Goal: Book appointment/travel/reservation

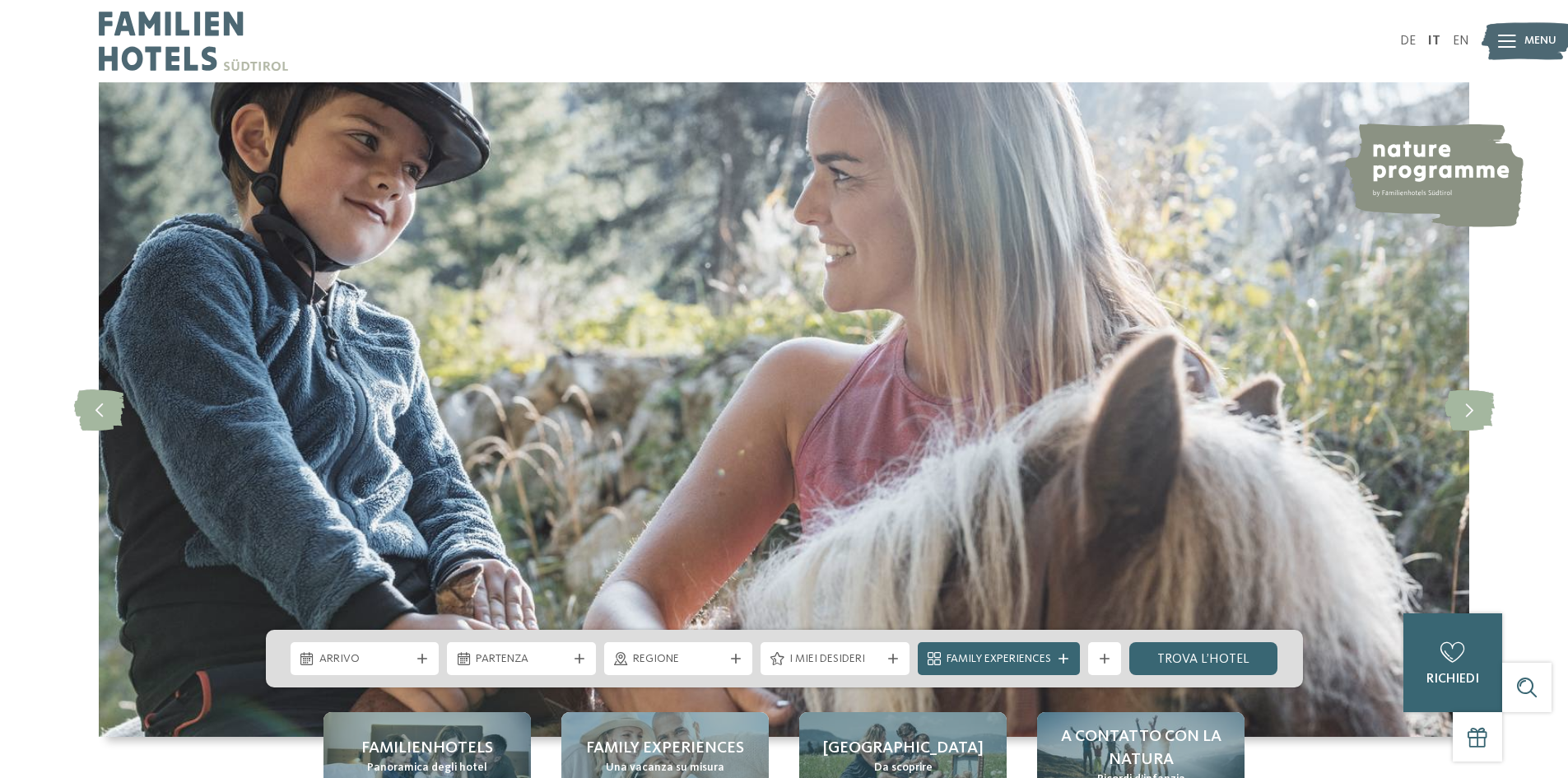
drag, startPoint x: 0, startPoint y: 0, endPoint x: 1544, endPoint y: 33, distance: 1544.4
click at [1549, 21] on div "Menu" at bounding box center [1541, 42] width 33 height 42
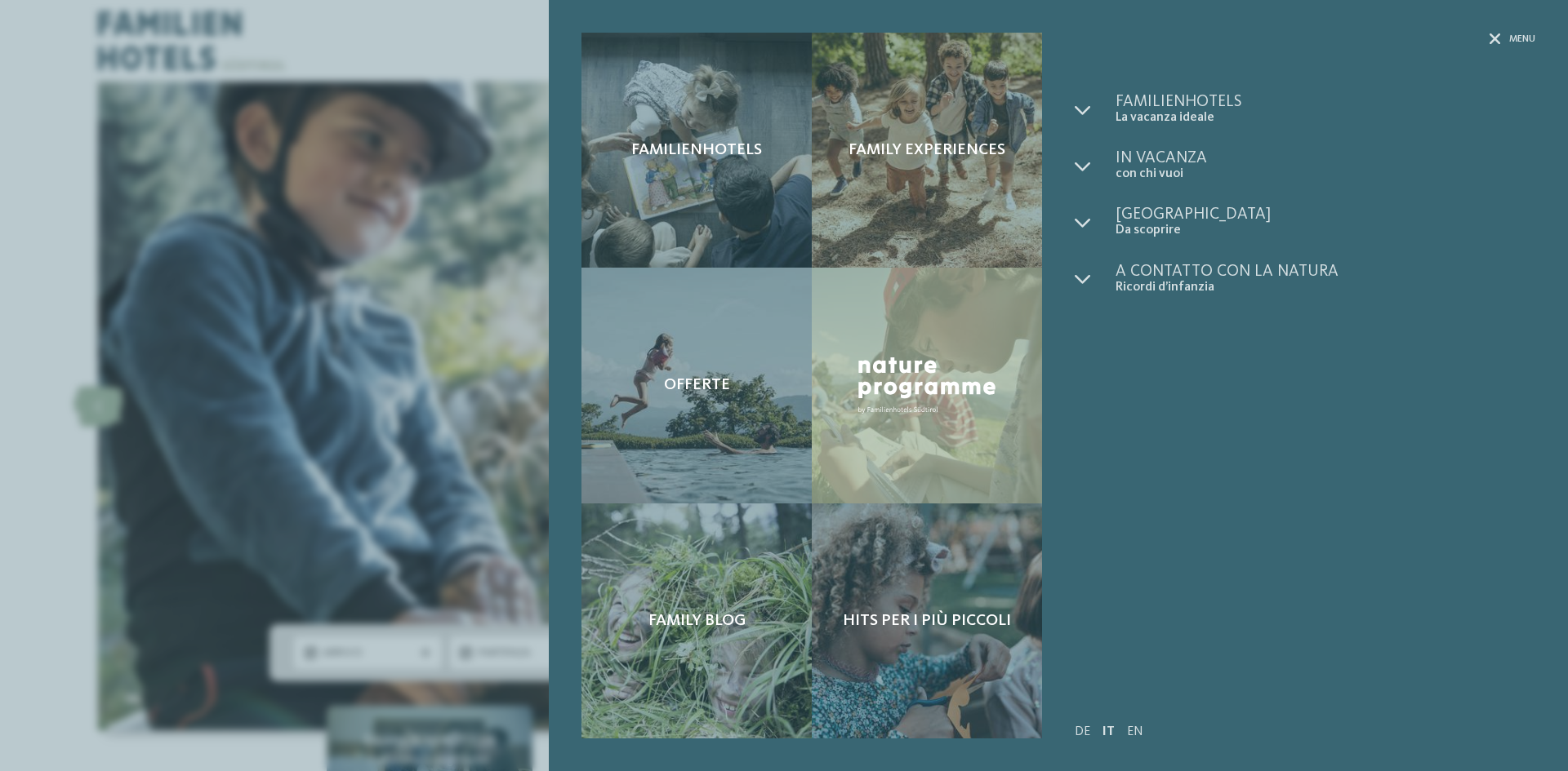
click at [1529, 31] on div "Familienhotels Family experiences" at bounding box center [1058, 386] width 1019 height 771
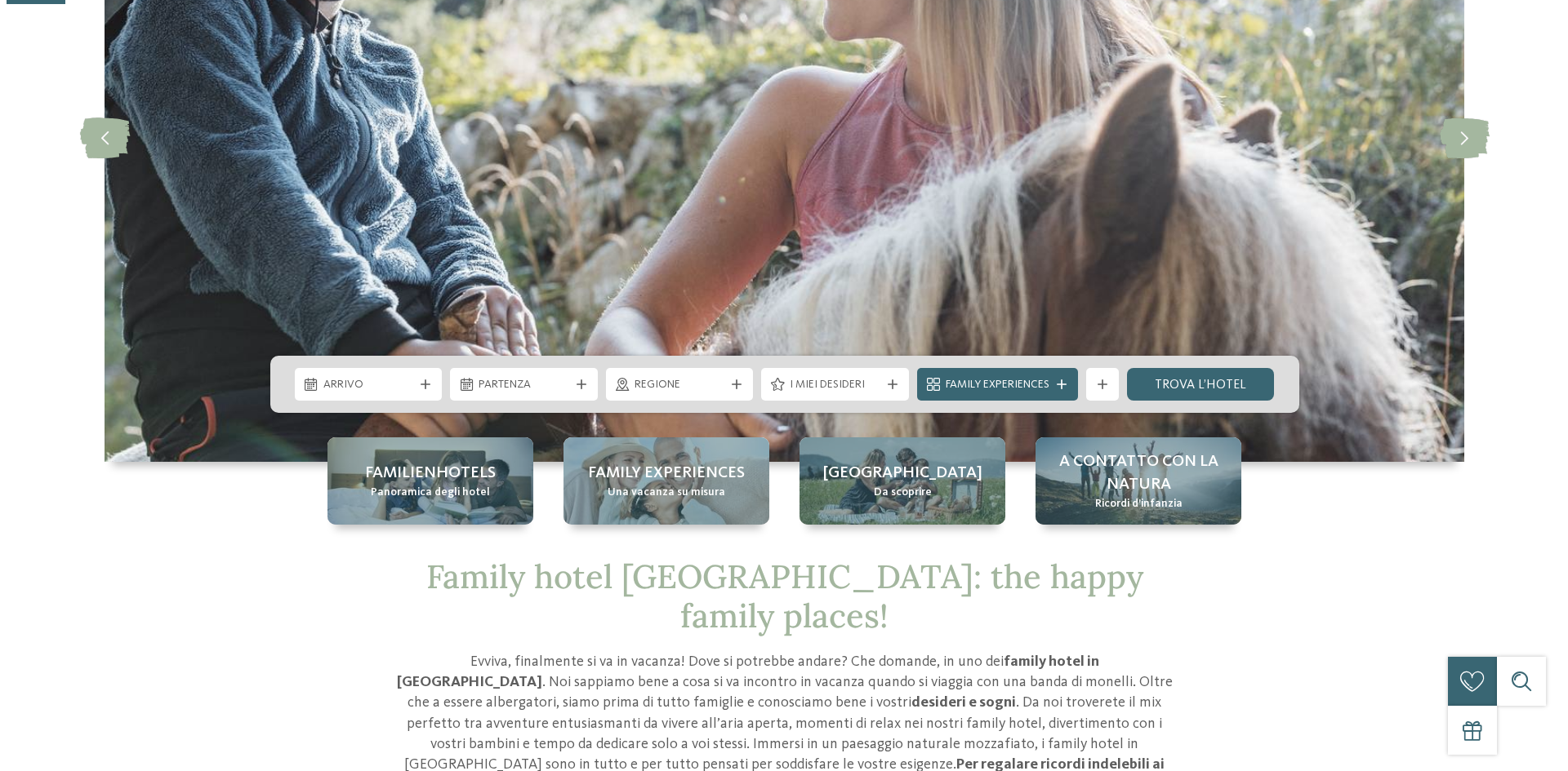
scroll to position [408, 0]
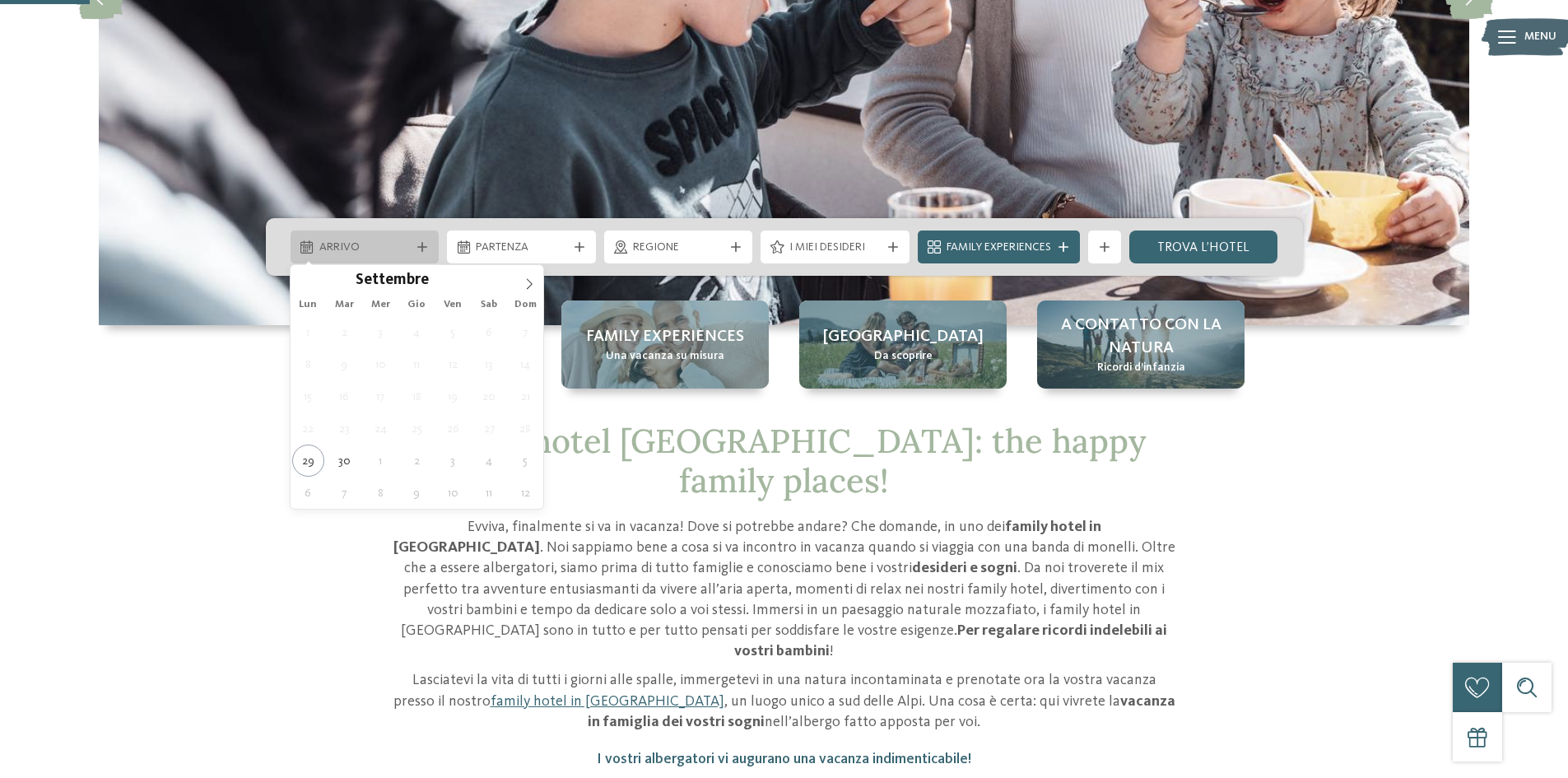
click at [403, 235] on div "Arrivo" at bounding box center [364, 247] width 149 height 33
click at [533, 280] on icon at bounding box center [529, 284] width 12 height 12
type input "****"
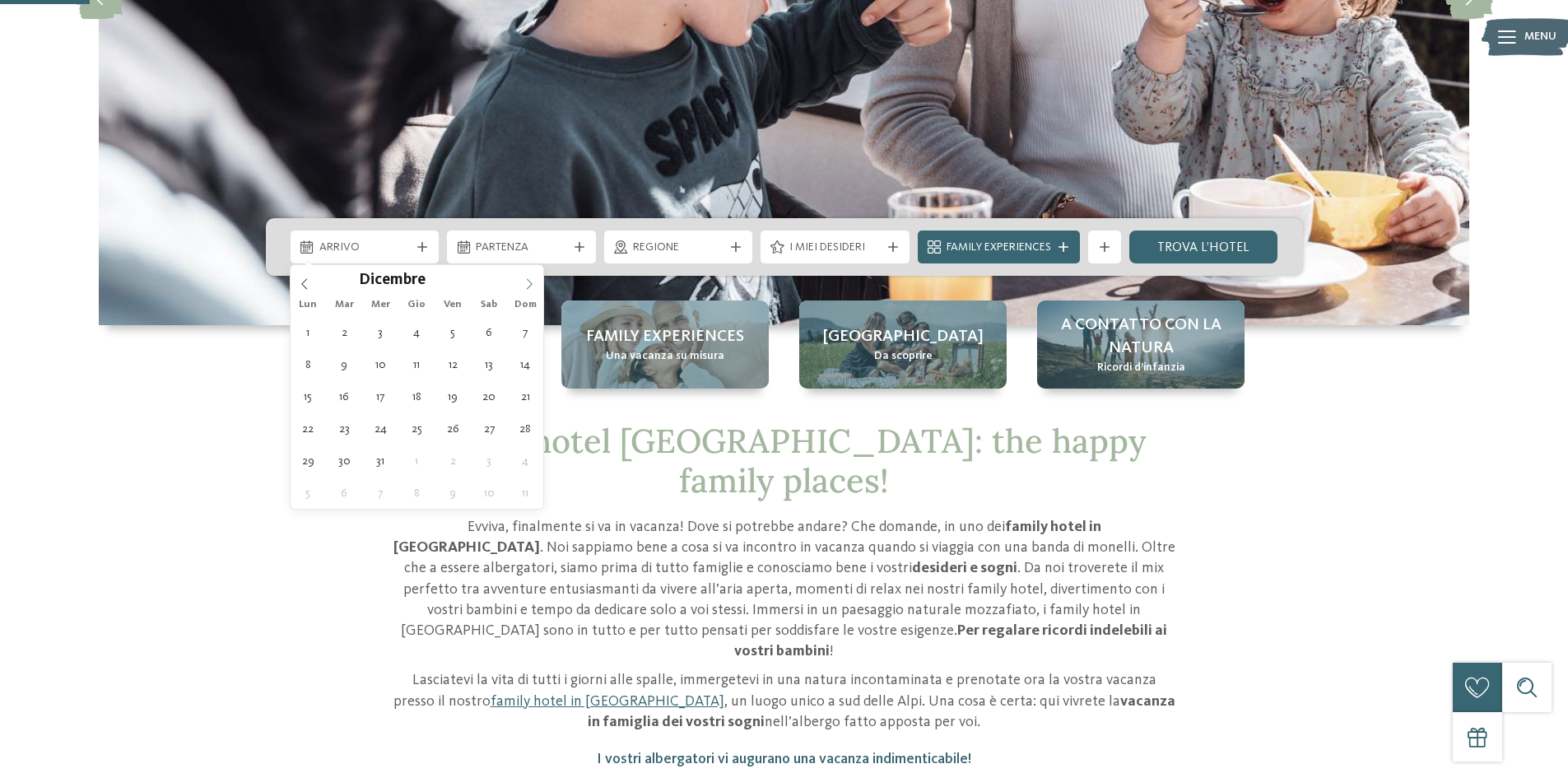
click at [533, 280] on icon at bounding box center [529, 284] width 12 height 12
type div "02.01.2026"
type input "****"
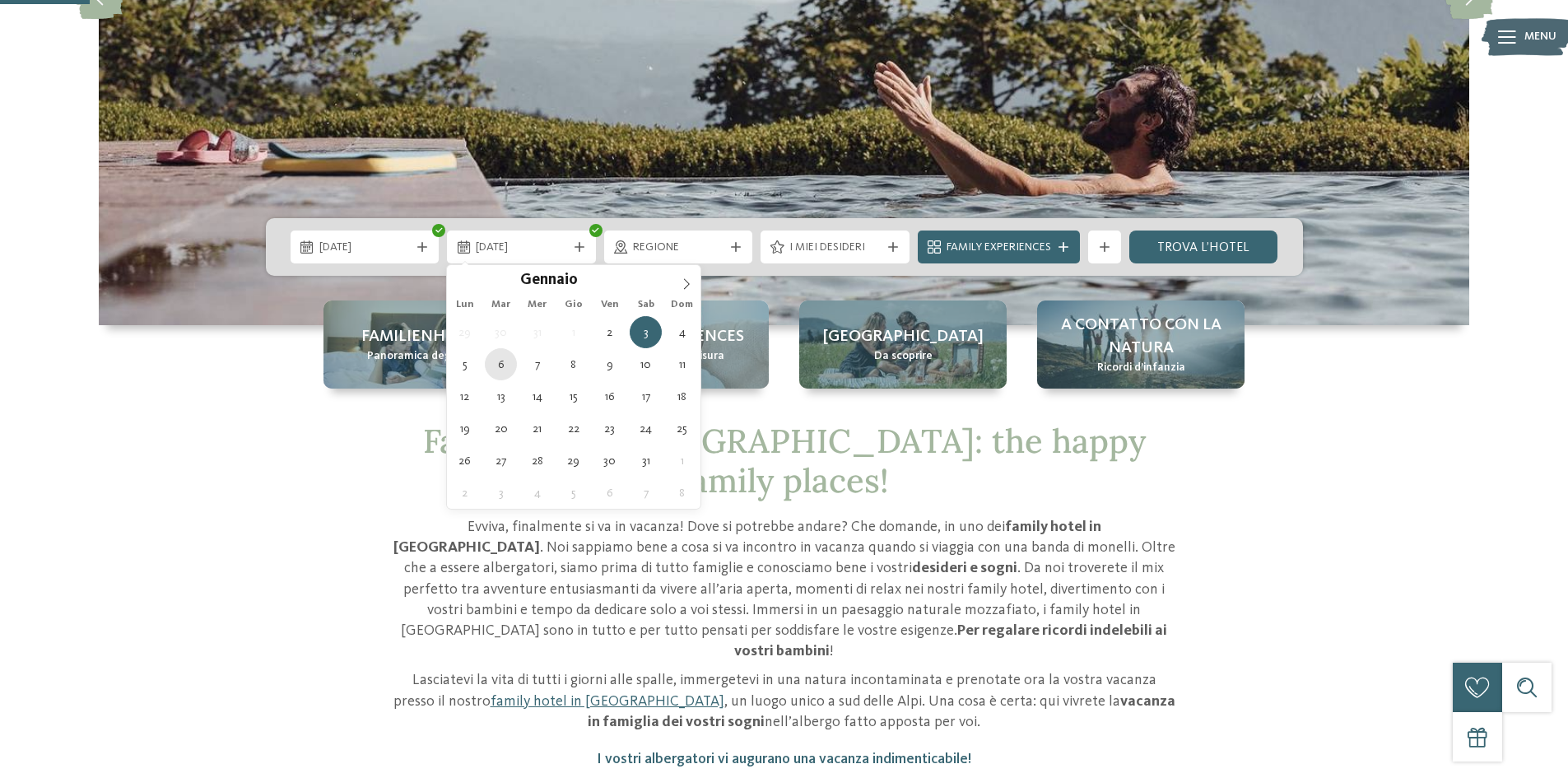
type div "06.01.2026"
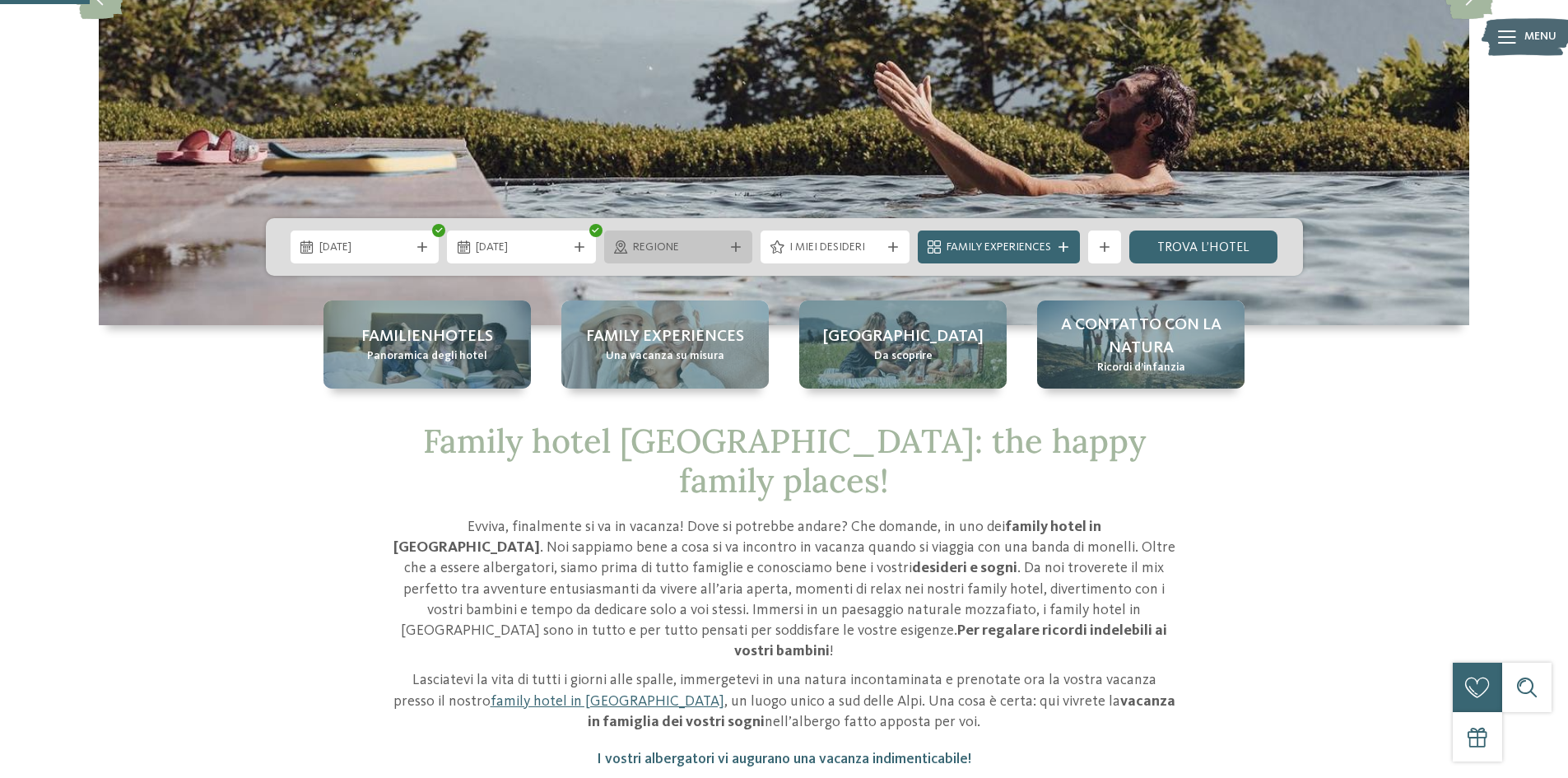
click at [710, 238] on div "Regione" at bounding box center [679, 247] width 99 height 18
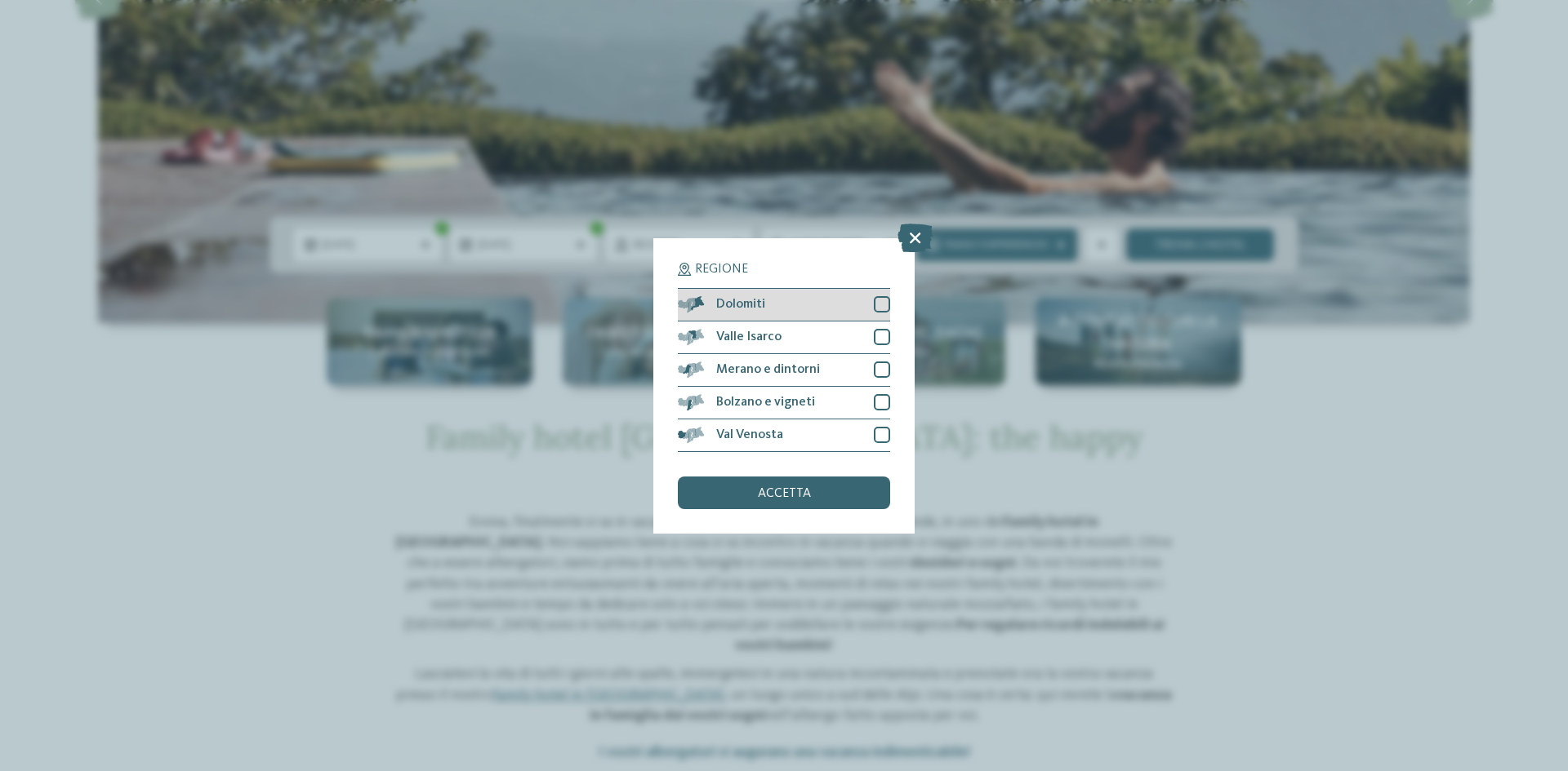
click at [881, 304] on div at bounding box center [882, 304] width 16 height 16
click at [877, 329] on div at bounding box center [882, 337] width 16 height 16
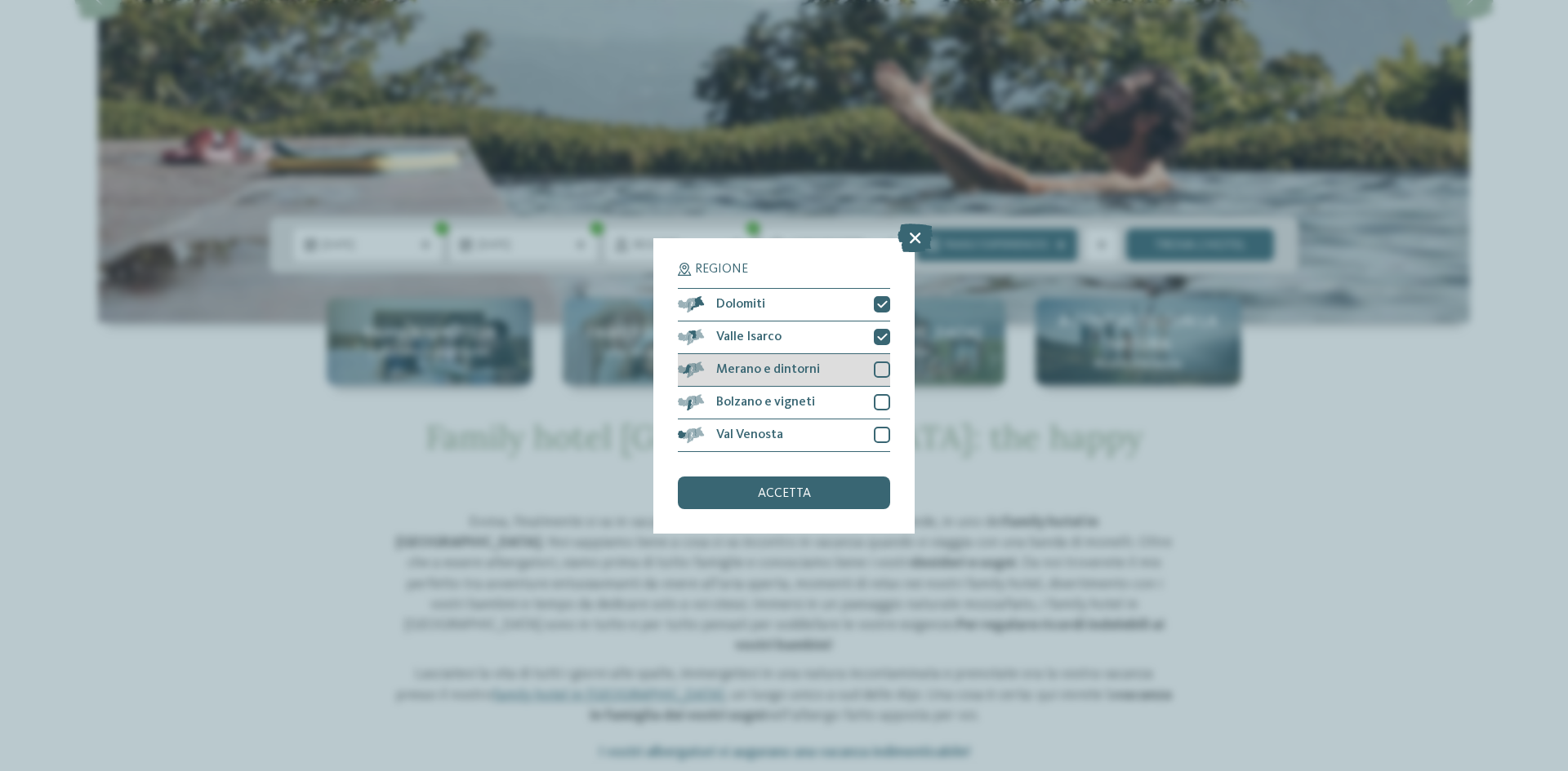
click at [889, 356] on div "Merano e dintorni" at bounding box center [784, 370] width 213 height 32
click at [884, 400] on div at bounding box center [882, 403] width 16 height 16
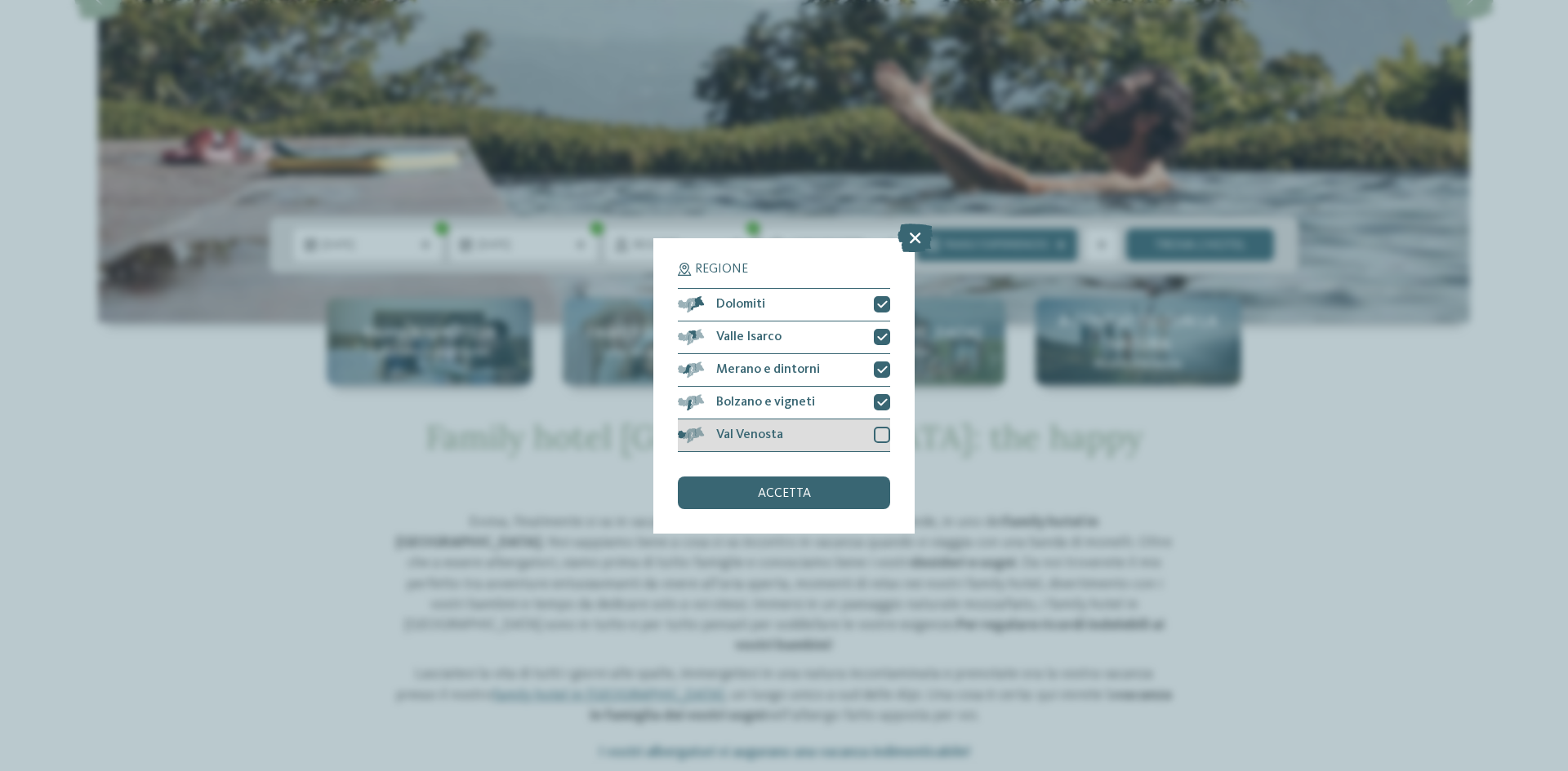
click at [883, 434] on div at bounding box center [882, 435] width 16 height 16
click at [858, 501] on div "accetta" at bounding box center [784, 493] width 213 height 32
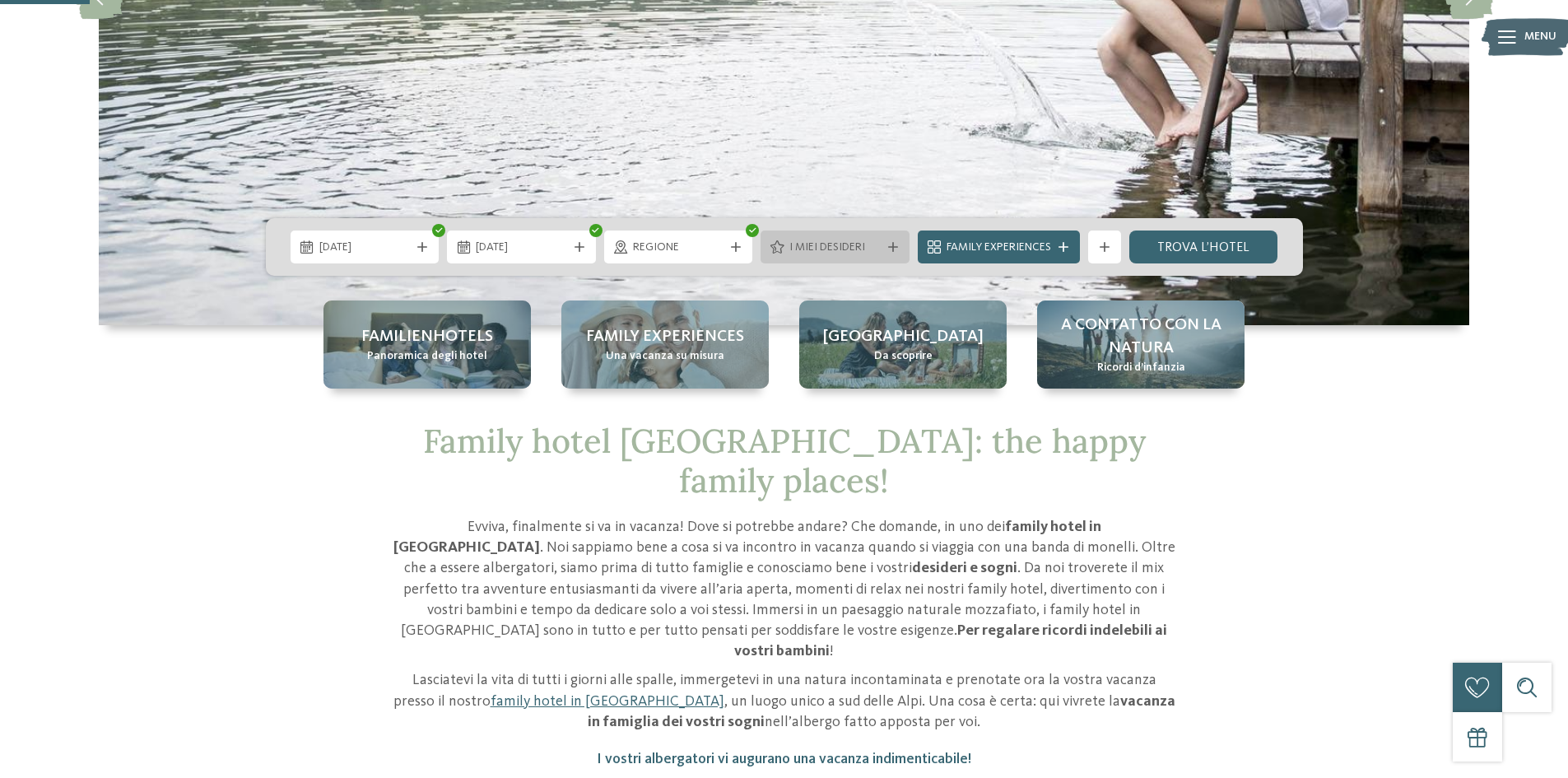
click at [865, 257] on div "I miei desideri" at bounding box center [835, 247] width 149 height 33
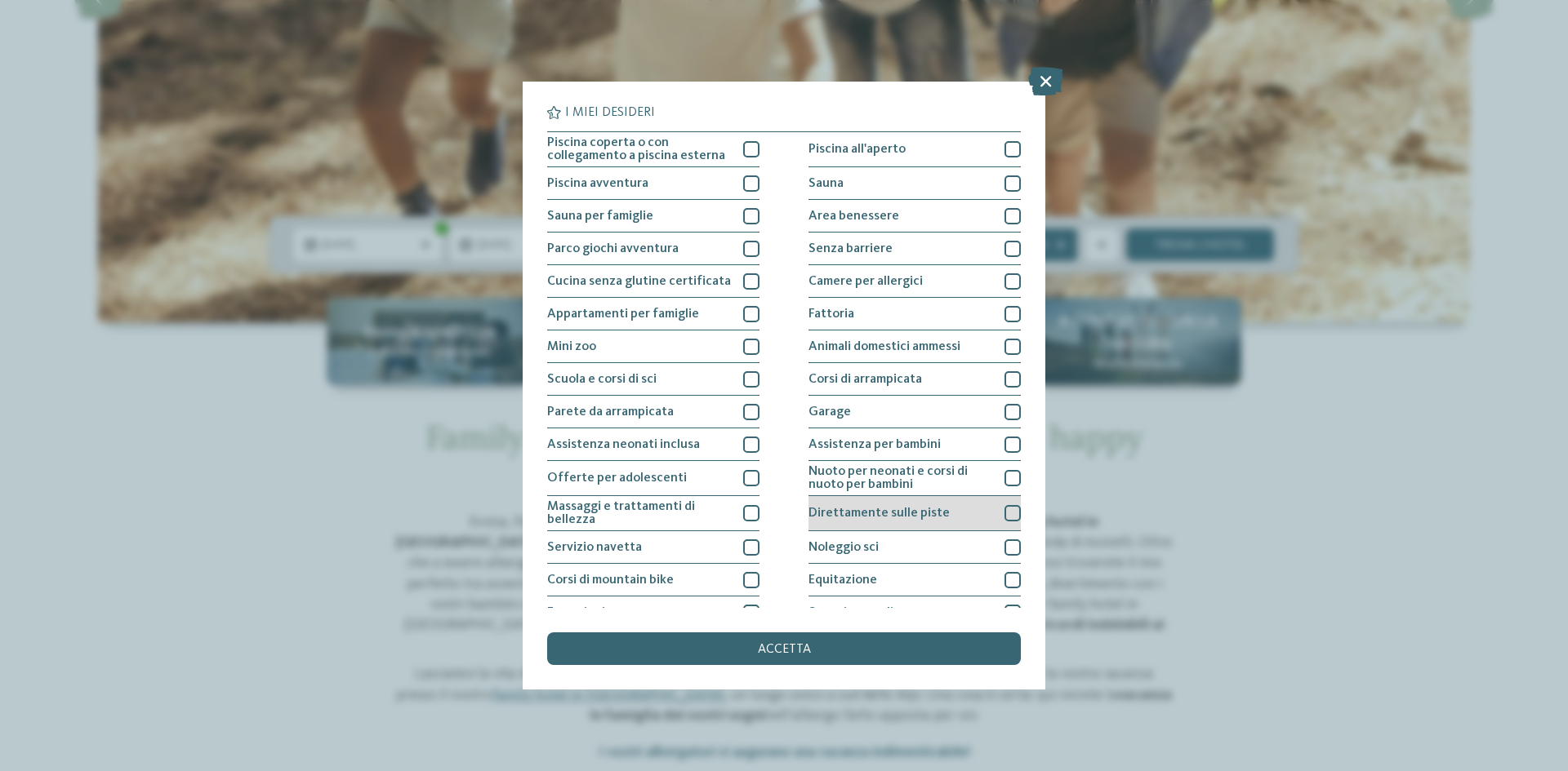
scroll to position [87, 0]
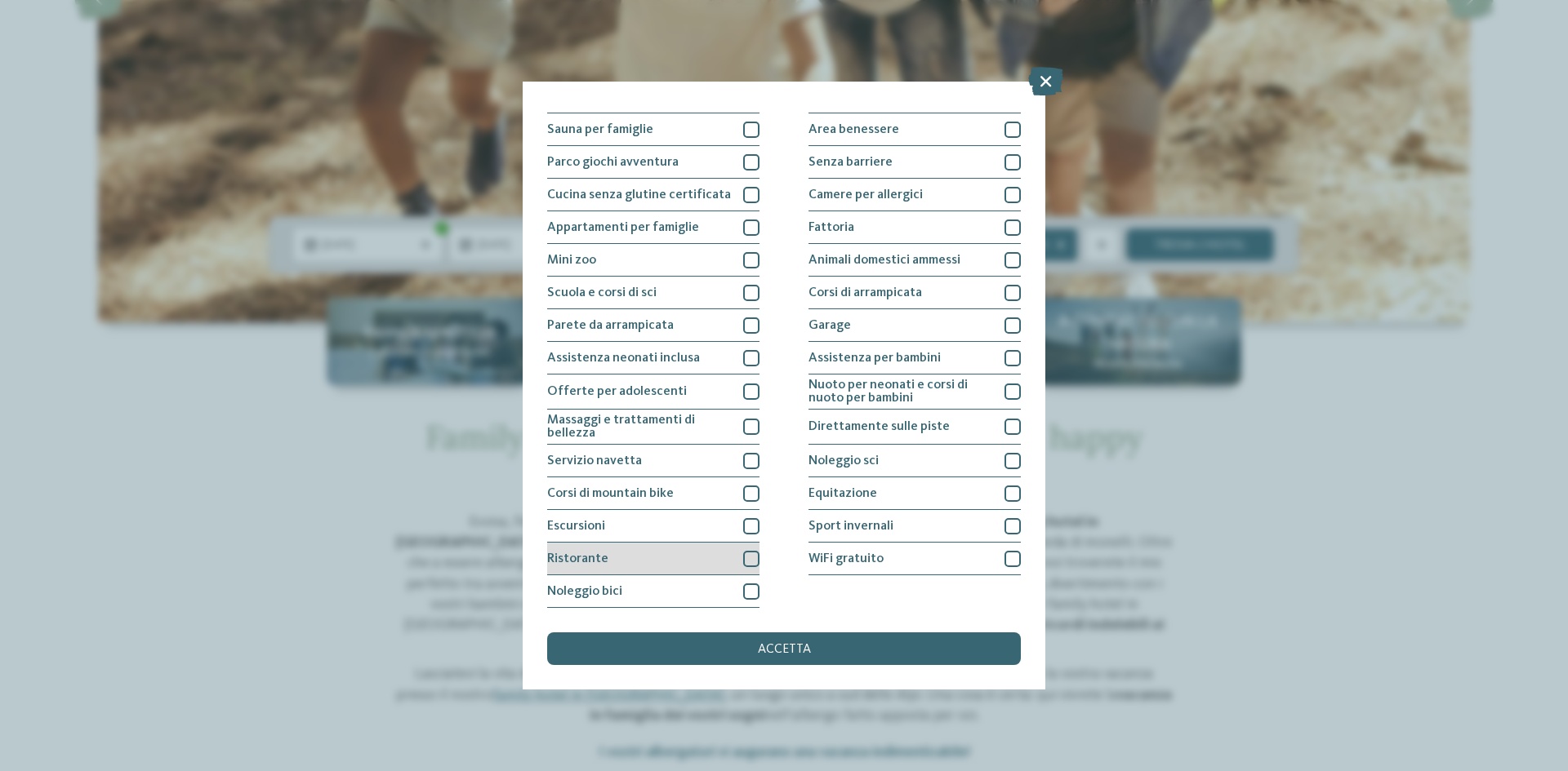
click at [743, 560] on div at bounding box center [751, 559] width 16 height 16
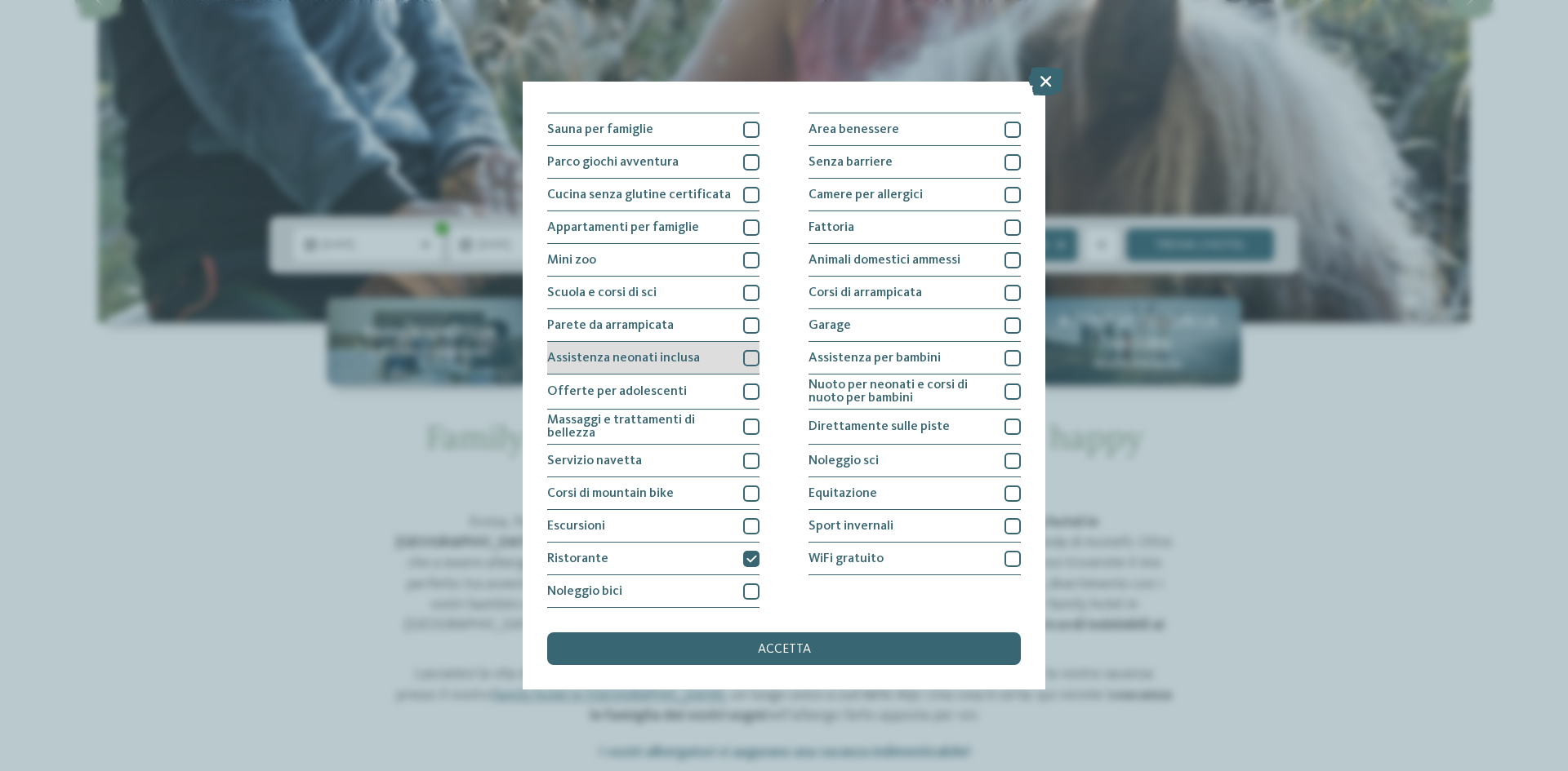
click at [736, 357] on div "Assistenza neonati inclusa" at bounding box center [653, 358] width 213 height 32
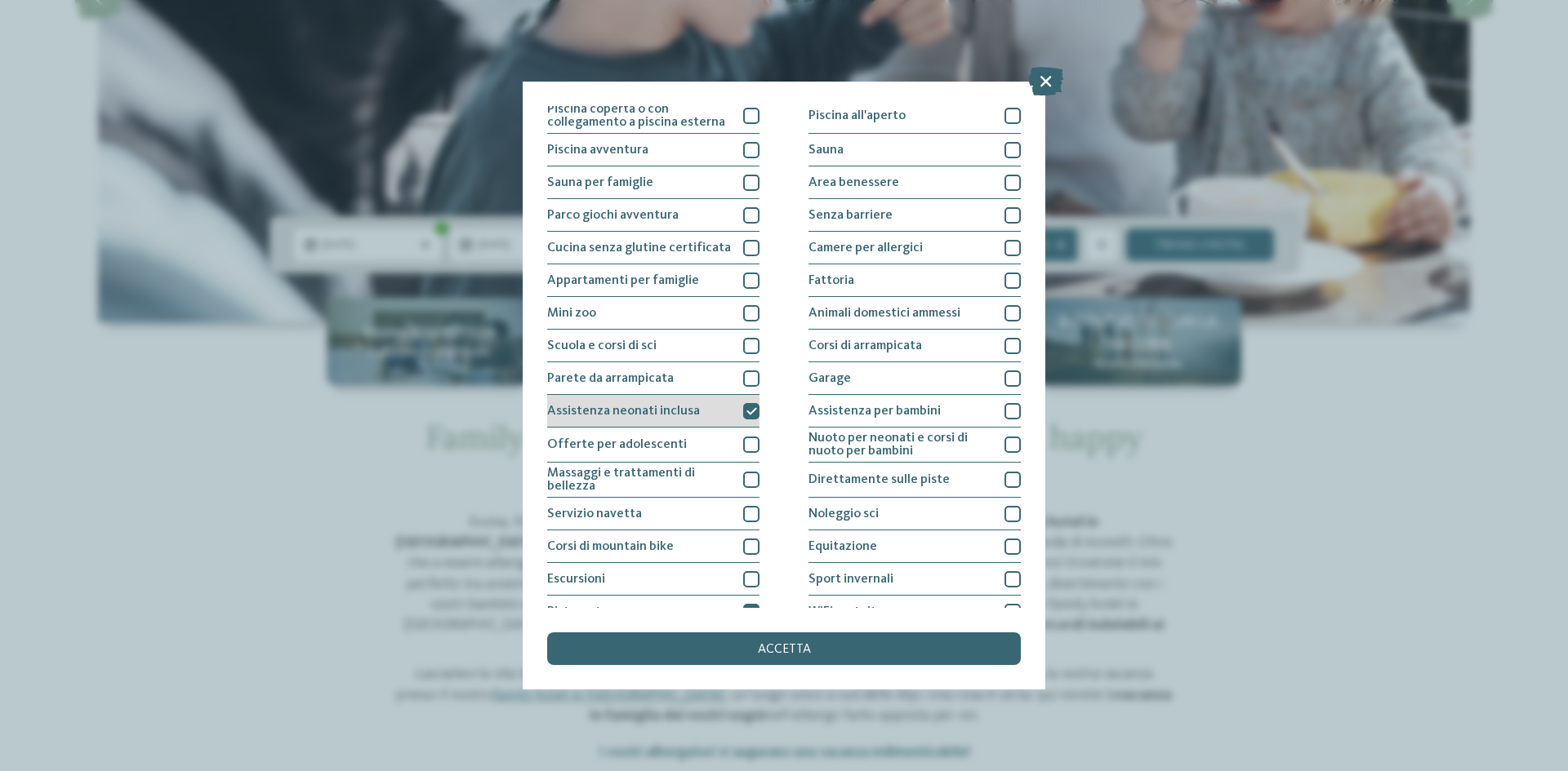
scroll to position [4, 0]
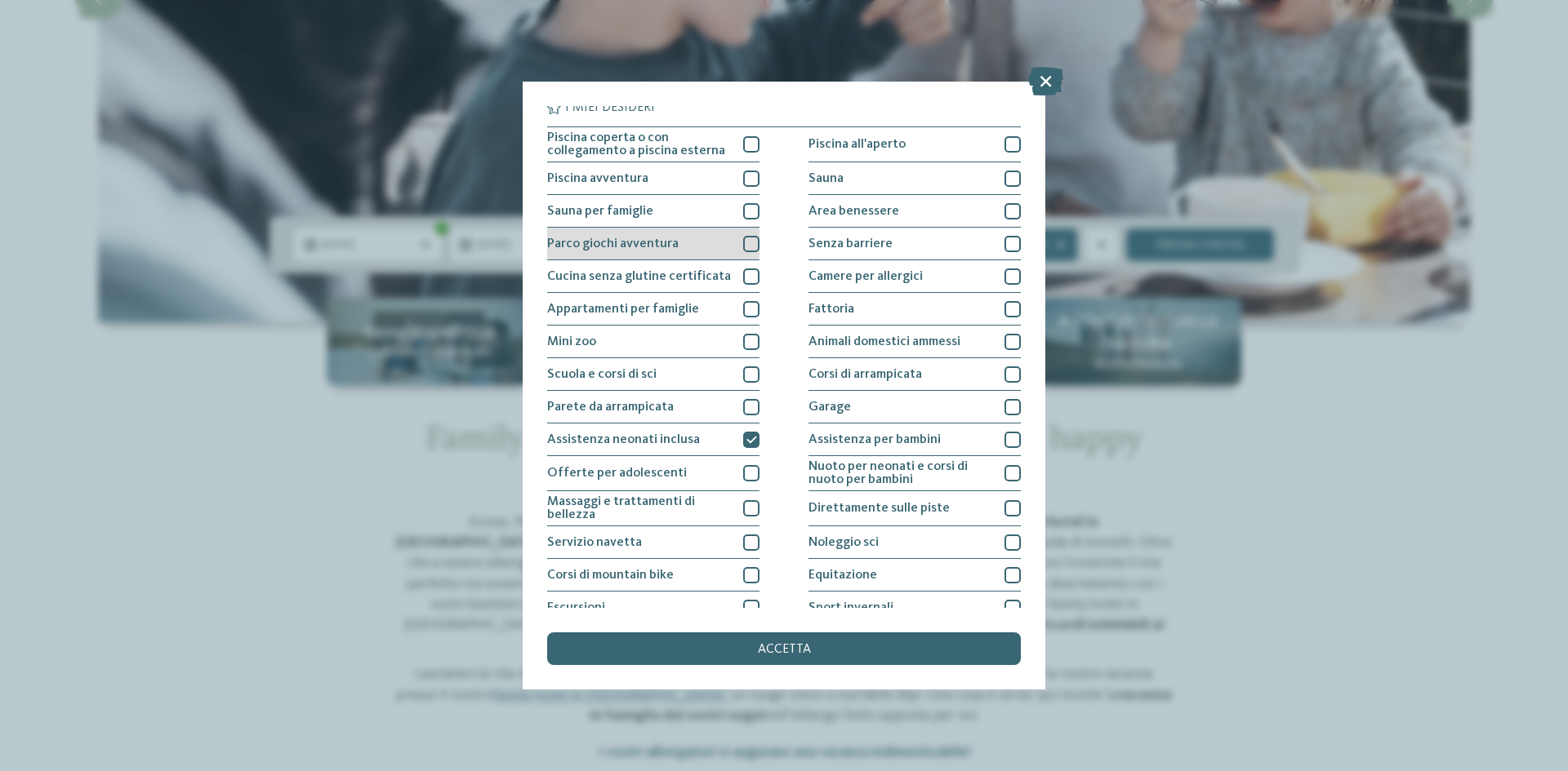
click at [744, 247] on div at bounding box center [751, 244] width 16 height 16
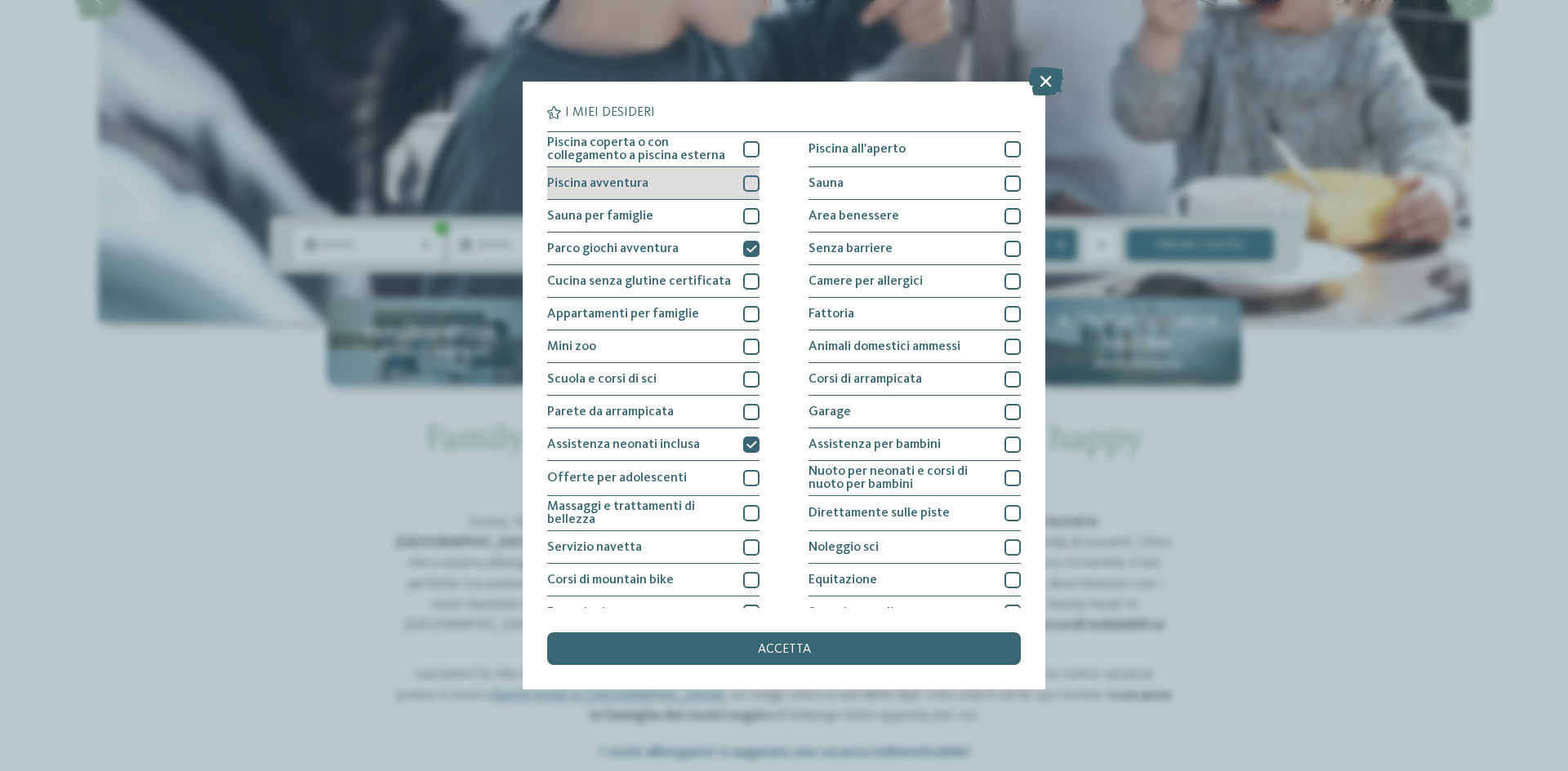
click at [743, 186] on div at bounding box center [751, 184] width 16 height 16
click at [745, 144] on div at bounding box center [751, 149] width 16 height 16
click at [1005, 157] on div at bounding box center [1013, 149] width 16 height 16
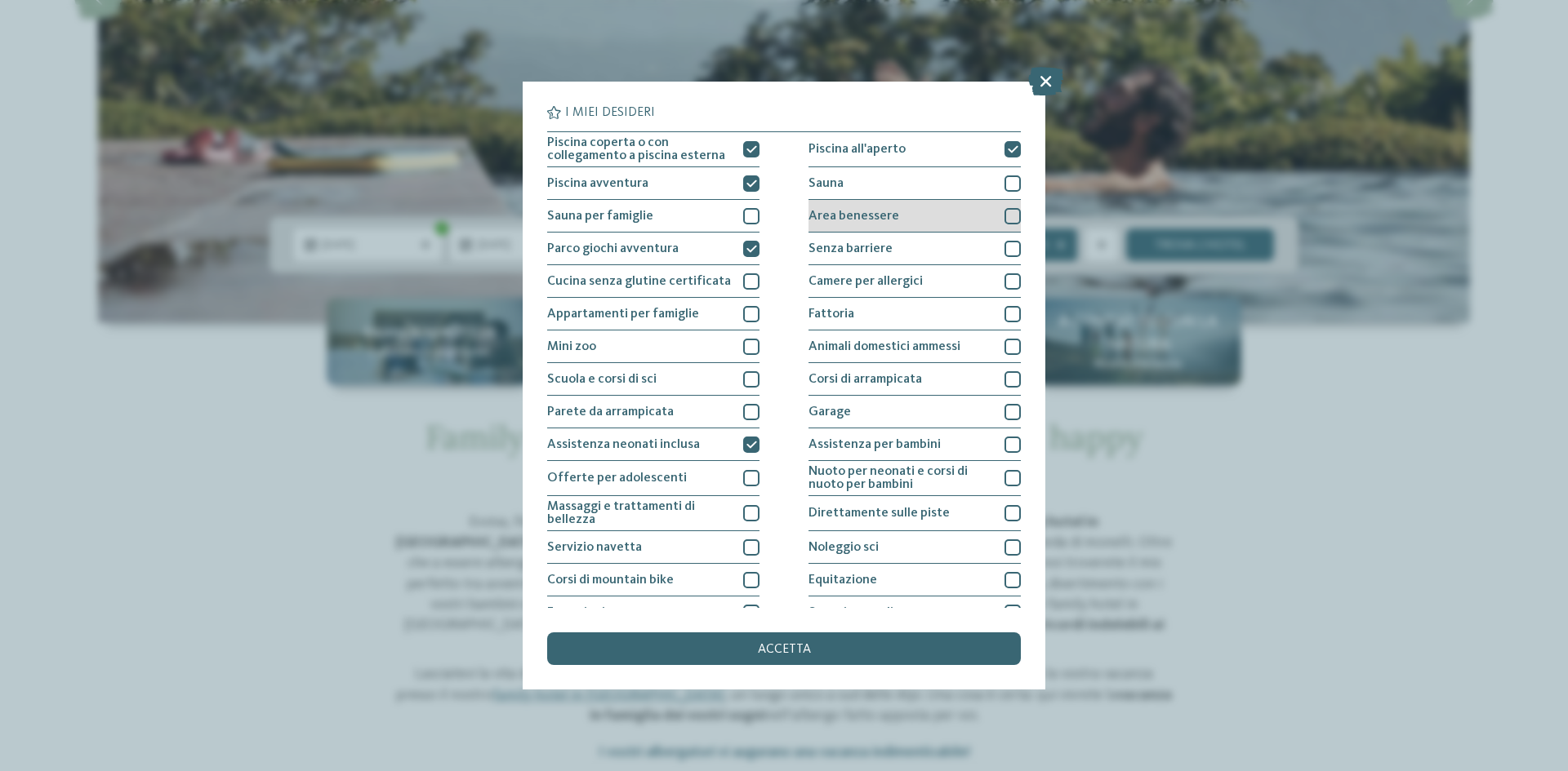
click at [1005, 220] on div at bounding box center [1013, 216] width 16 height 16
click at [1010, 304] on div "Fattoria" at bounding box center [914, 314] width 213 height 32
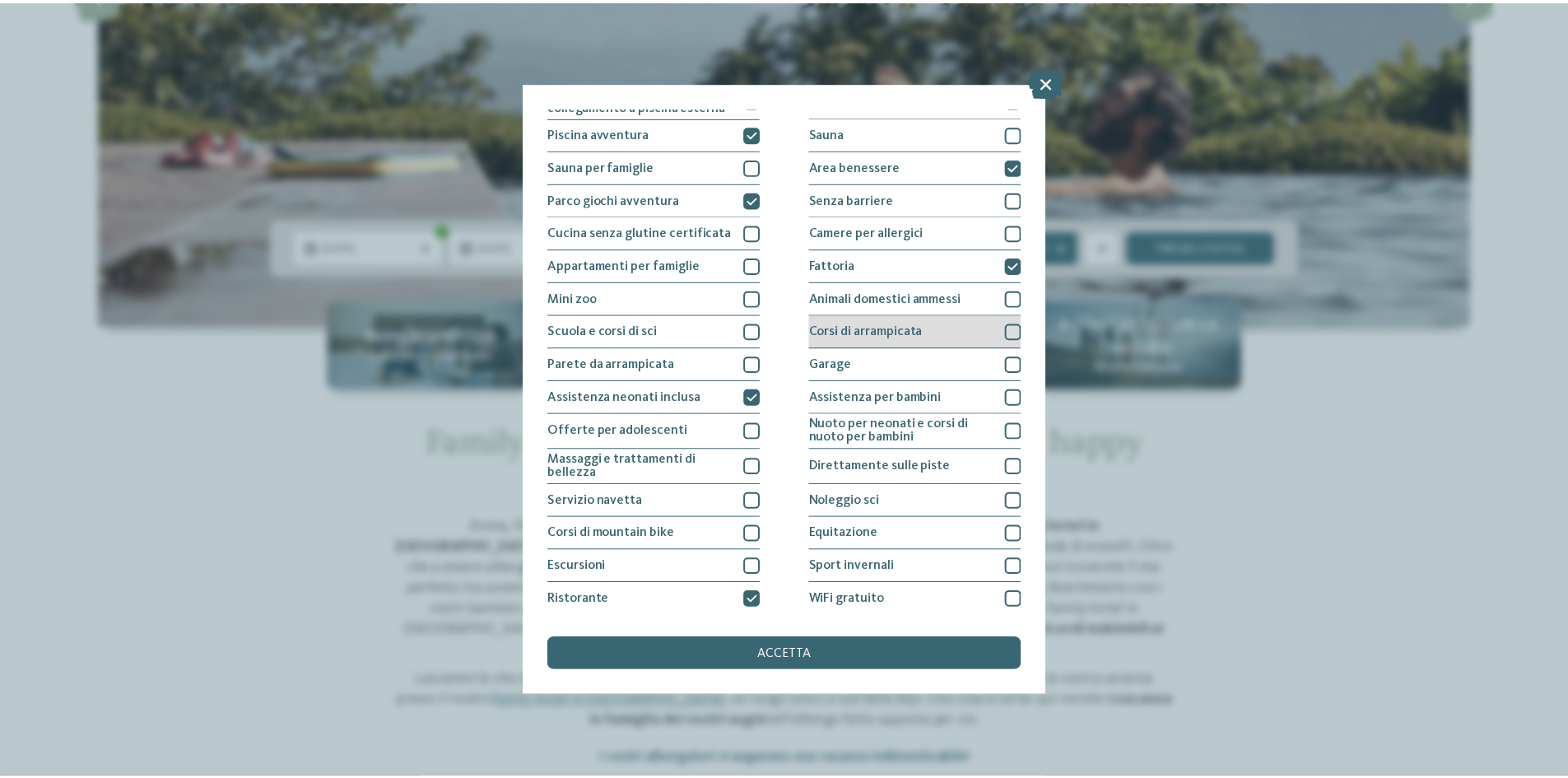
scroll to position [88, 0]
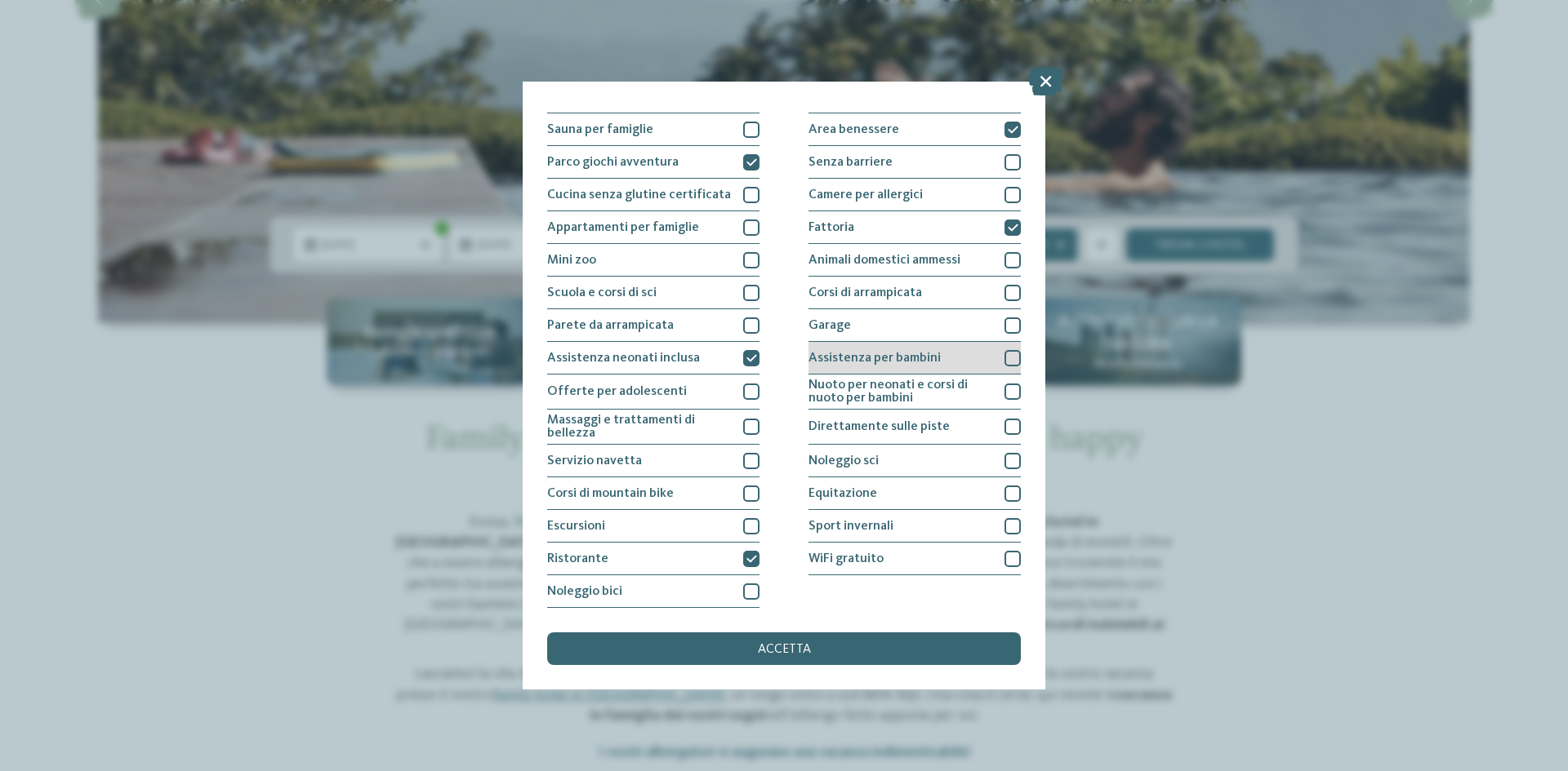
click at [1006, 360] on div at bounding box center [1013, 359] width 16 height 16
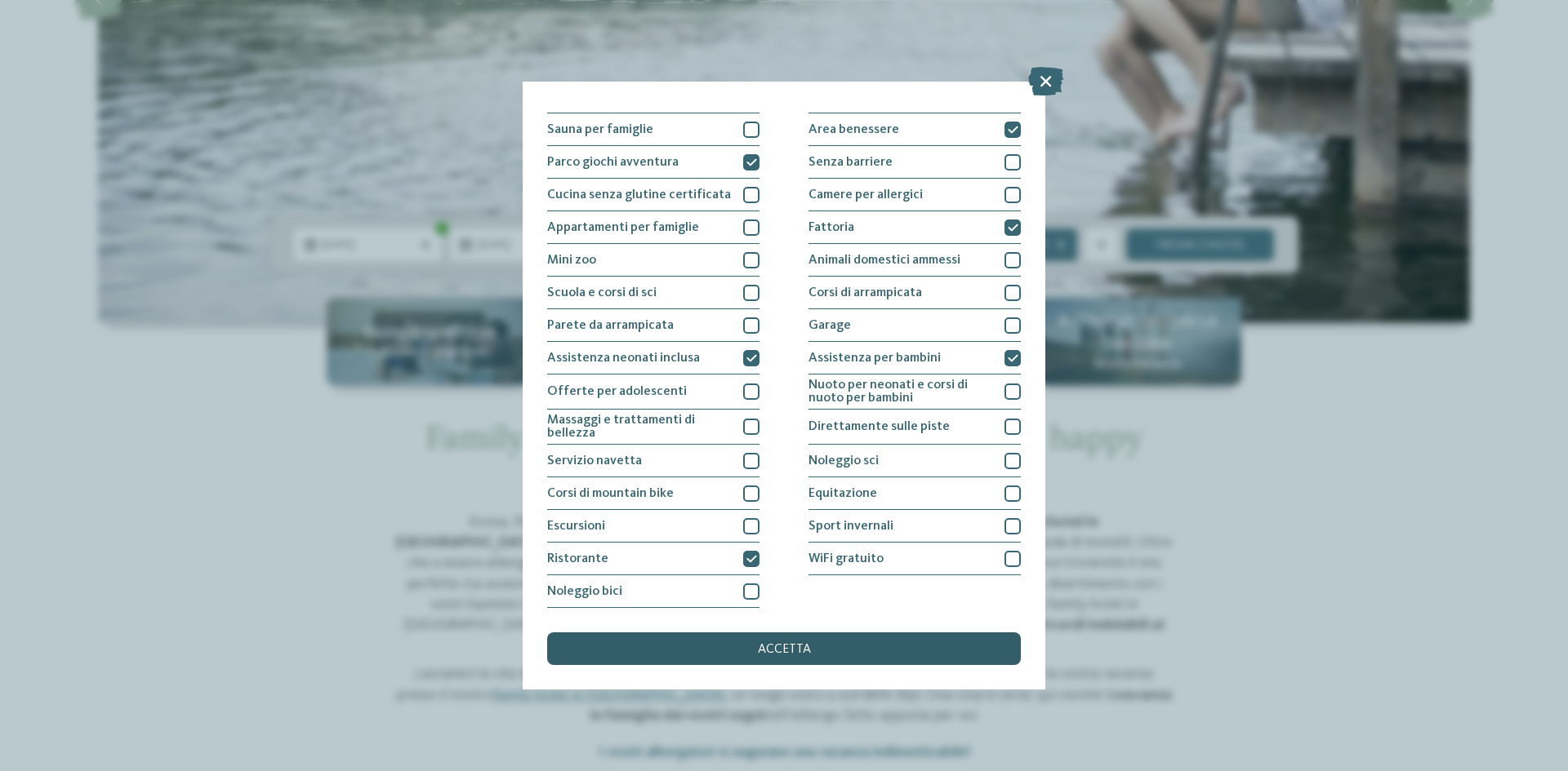
click at [917, 640] on div "accetta" at bounding box center [784, 649] width 474 height 32
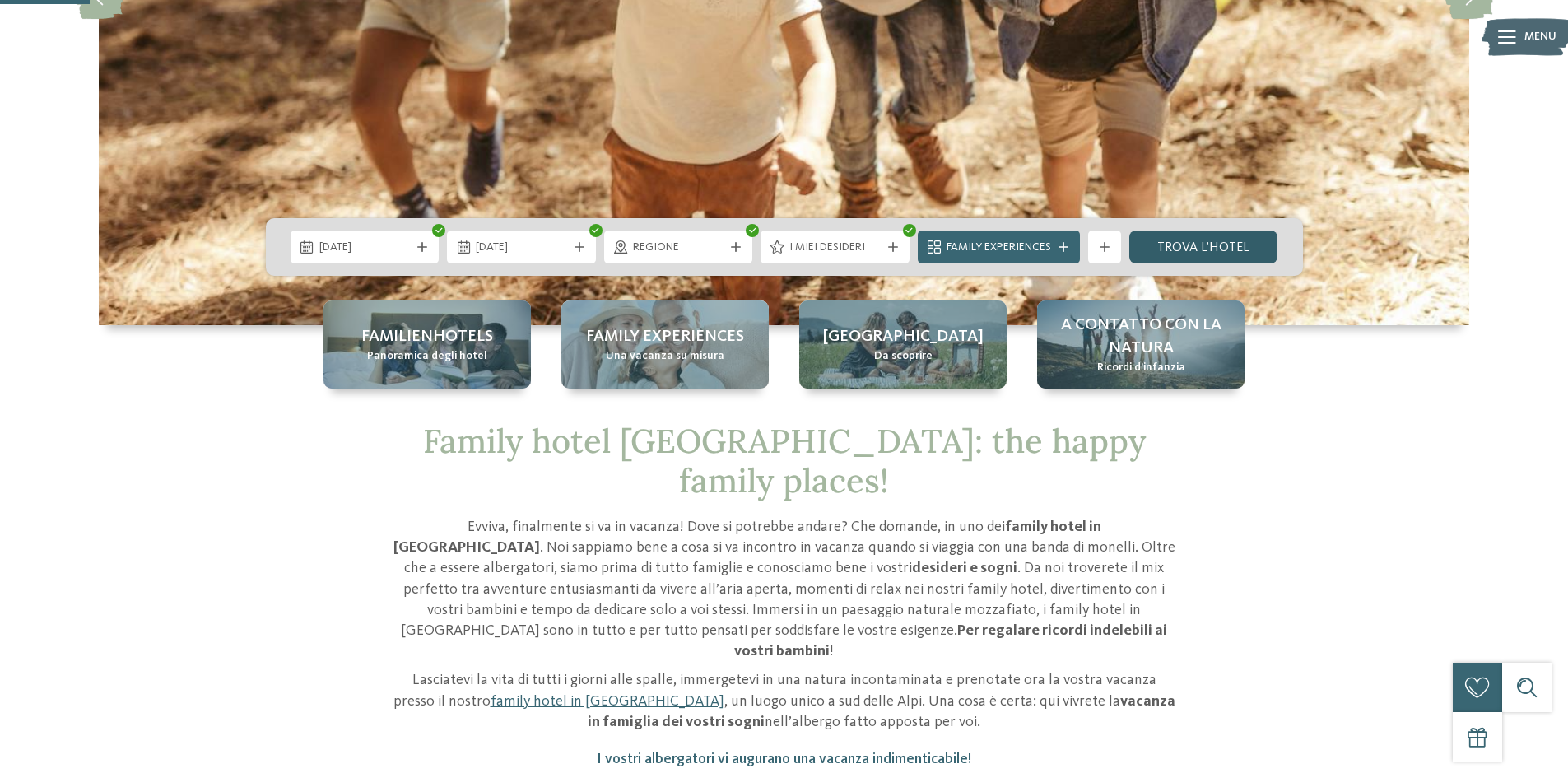
click at [1214, 234] on link "trova l’hotel" at bounding box center [1204, 247] width 149 height 33
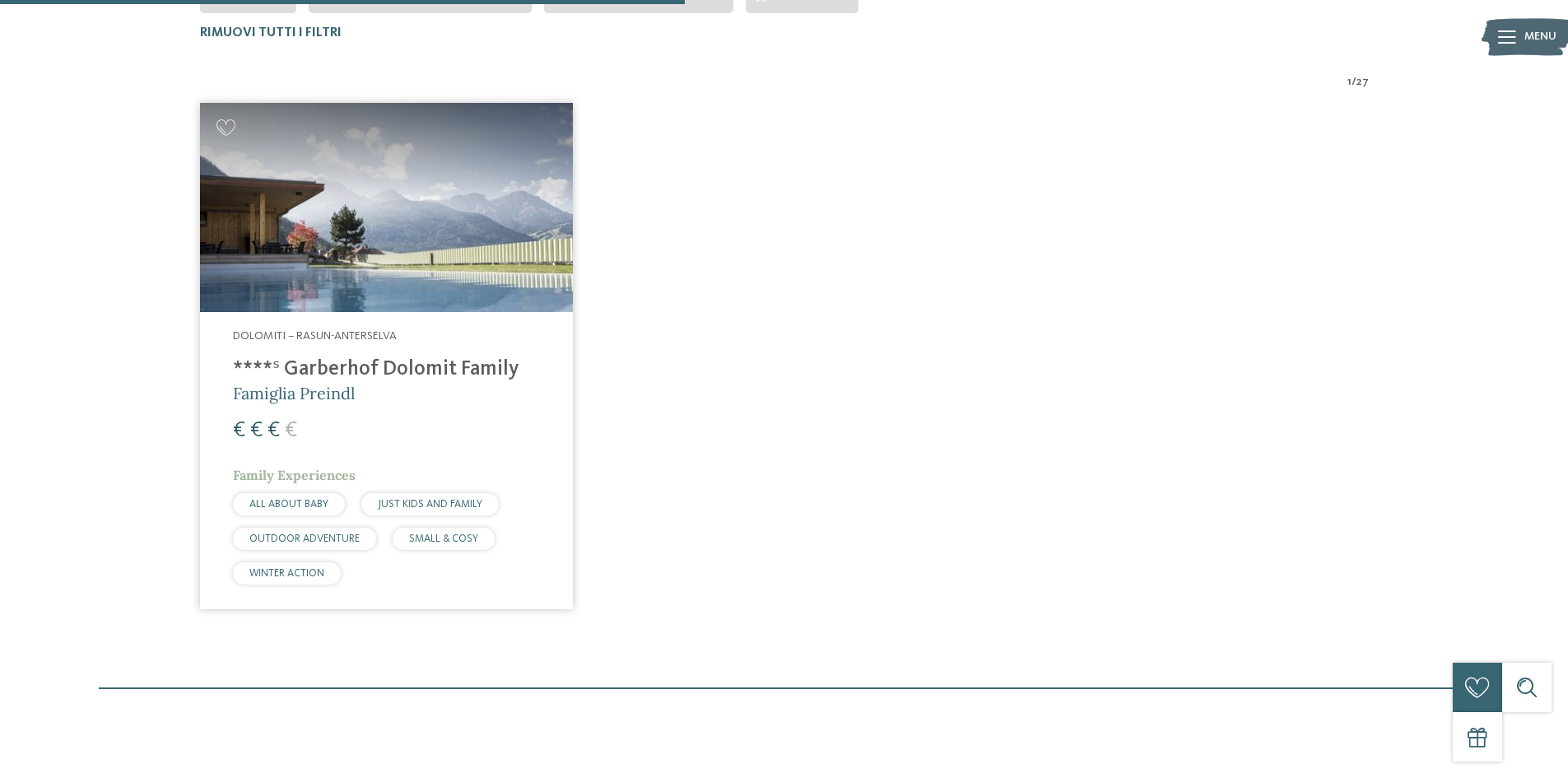
click at [405, 268] on img at bounding box center [386, 208] width 373 height 210
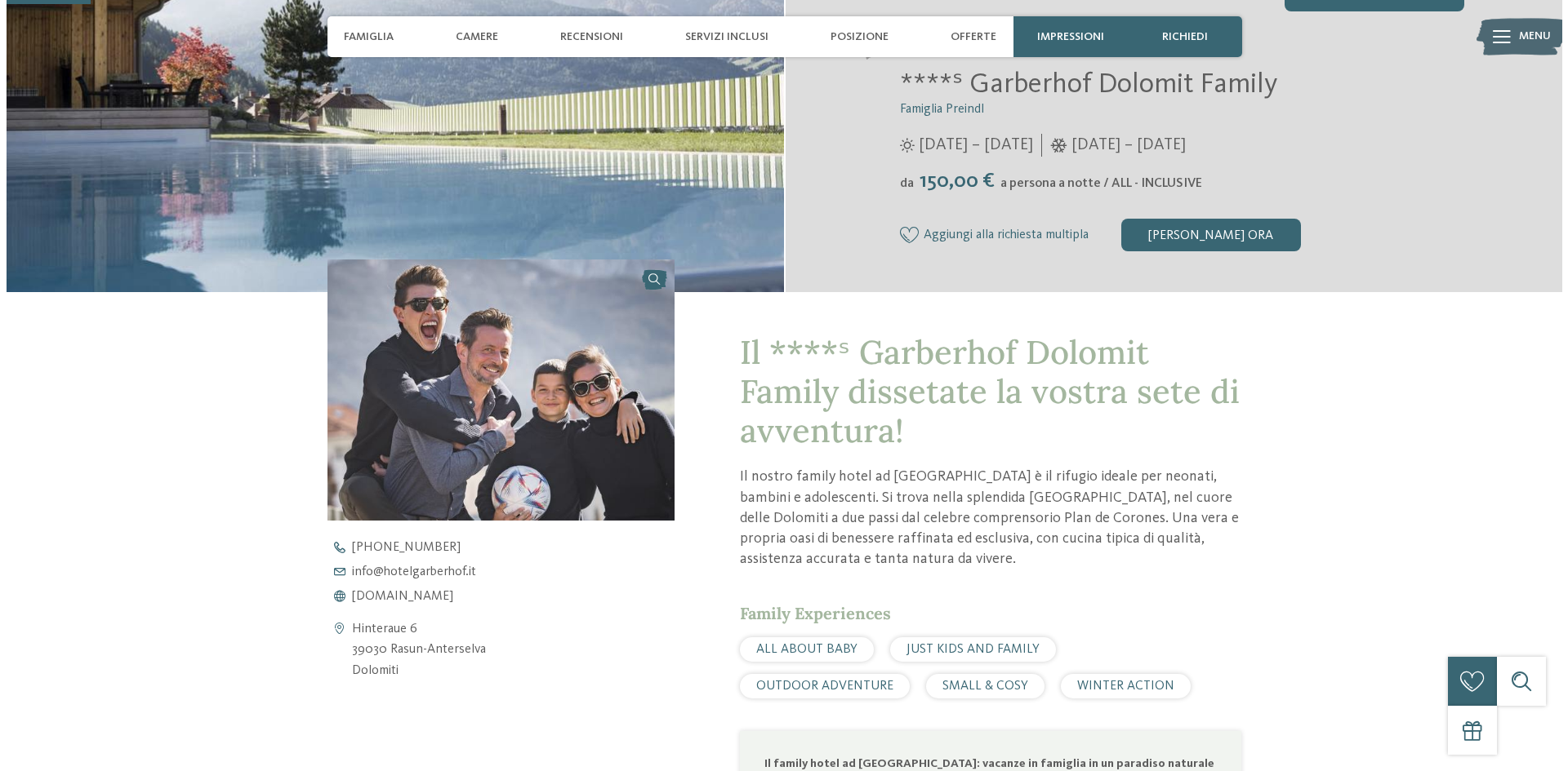
scroll to position [408, 0]
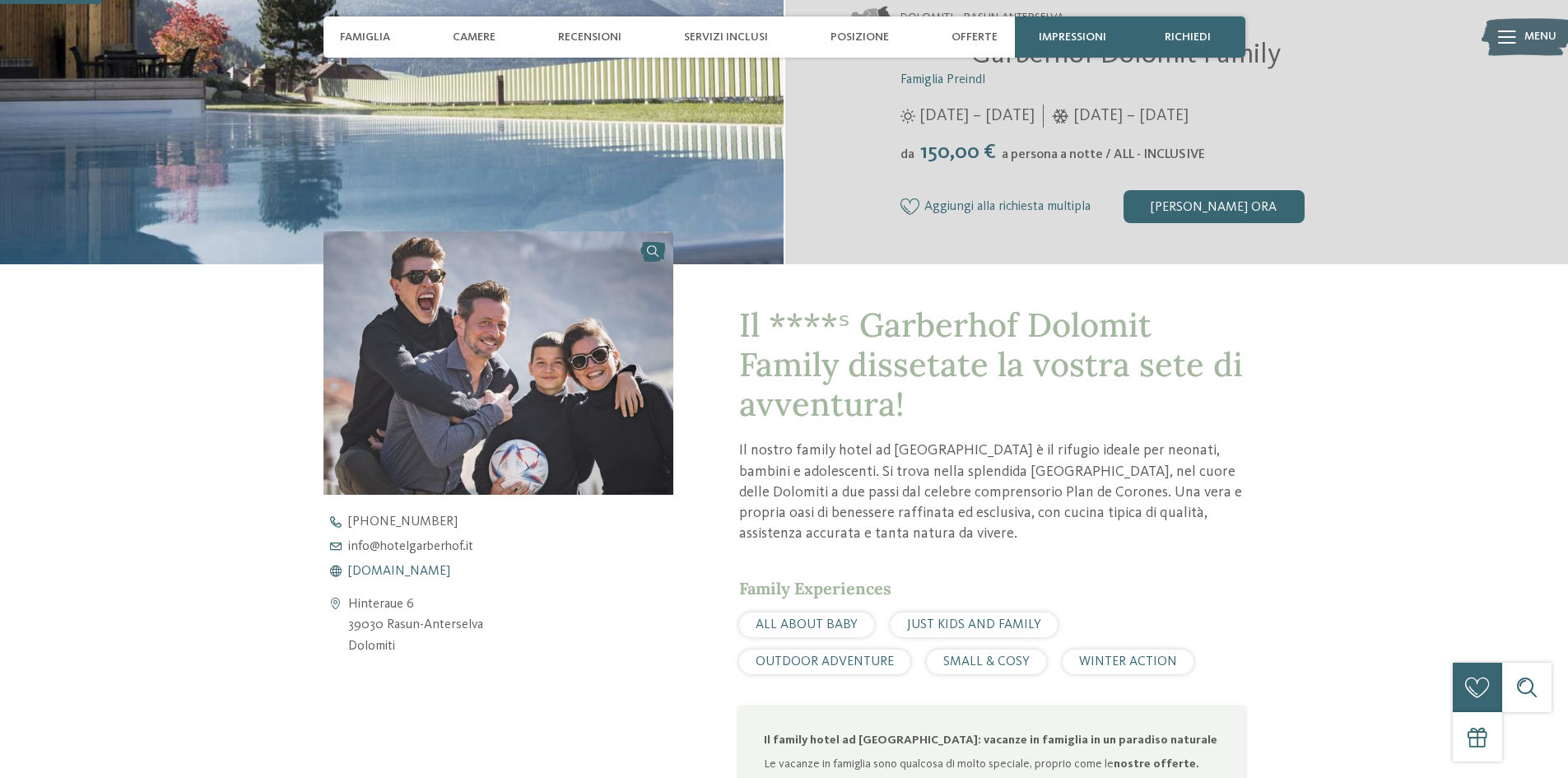
click at [401, 573] on span "[DOMAIN_NAME]" at bounding box center [399, 572] width 102 height 14
